Goal: Task Accomplishment & Management: Manage account settings

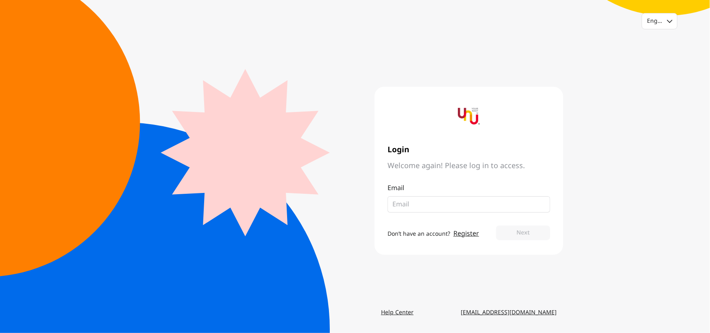
click at [462, 207] on input "email" at bounding box center [465, 204] width 146 height 10
type input "[EMAIL_ADDRESS][DOMAIN_NAME]"
click at [496, 225] on button "Next" at bounding box center [523, 232] width 54 height 15
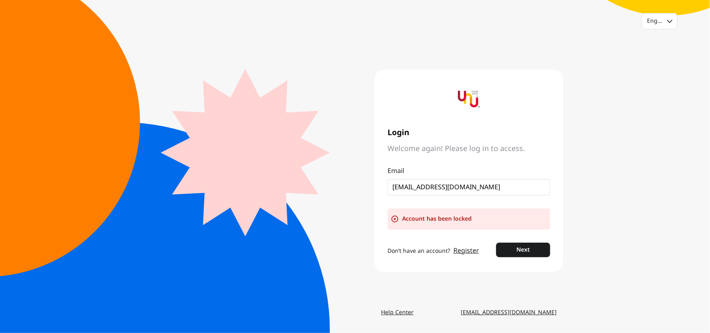
click at [492, 220] on div "Account has been locked" at bounding box center [469, 218] width 163 height 21
click at [491, 220] on div "Account has been locked" at bounding box center [469, 218] width 163 height 21
click at [519, 249] on button "Next" at bounding box center [523, 249] width 54 height 15
click at [519, 255] on button "Next" at bounding box center [523, 249] width 54 height 15
click at [666, 24] on div "English" at bounding box center [659, 20] width 35 height 15
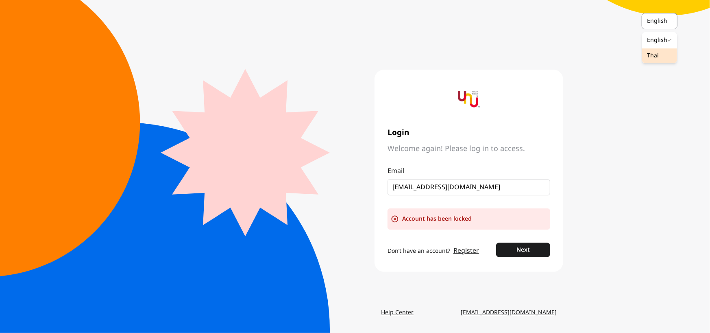
click at [657, 61] on div "Thai" at bounding box center [659, 55] width 35 height 15
